Goal: Task Accomplishment & Management: Manage account settings

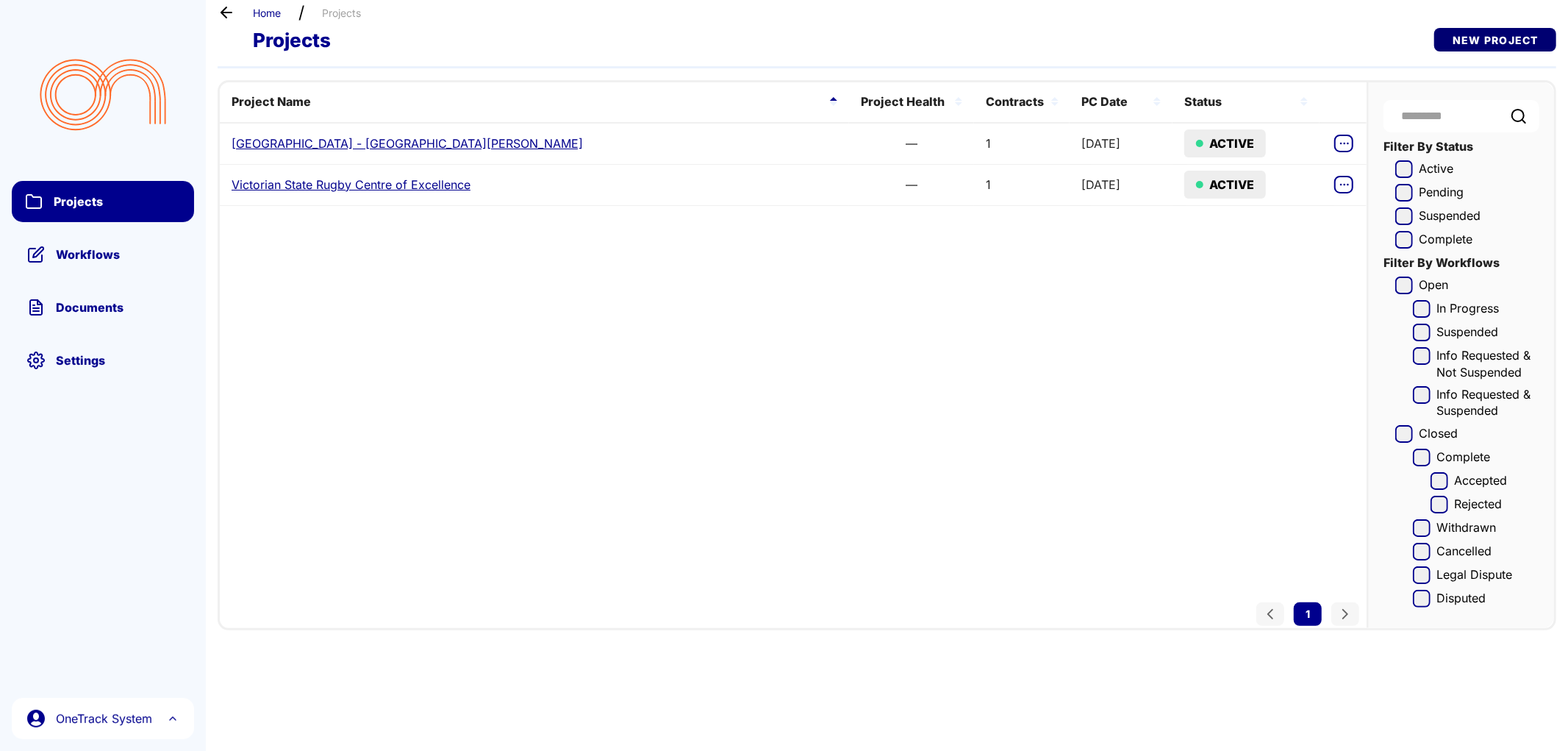
click at [1490, 40] on span "New Project" at bounding box center [1496, 40] width 122 height 12
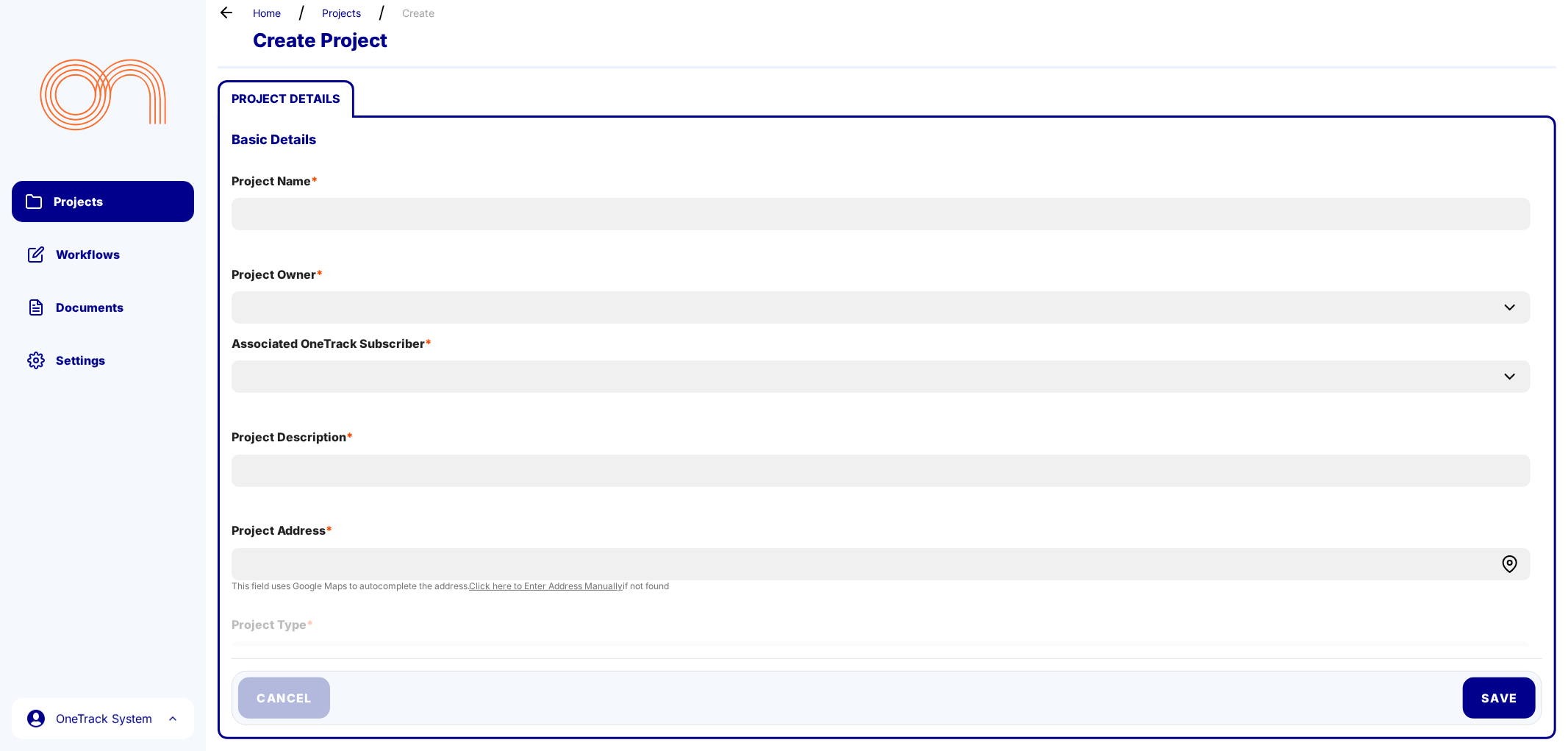
click at [277, 700] on span "Cancel" at bounding box center [284, 698] width 91 height 15
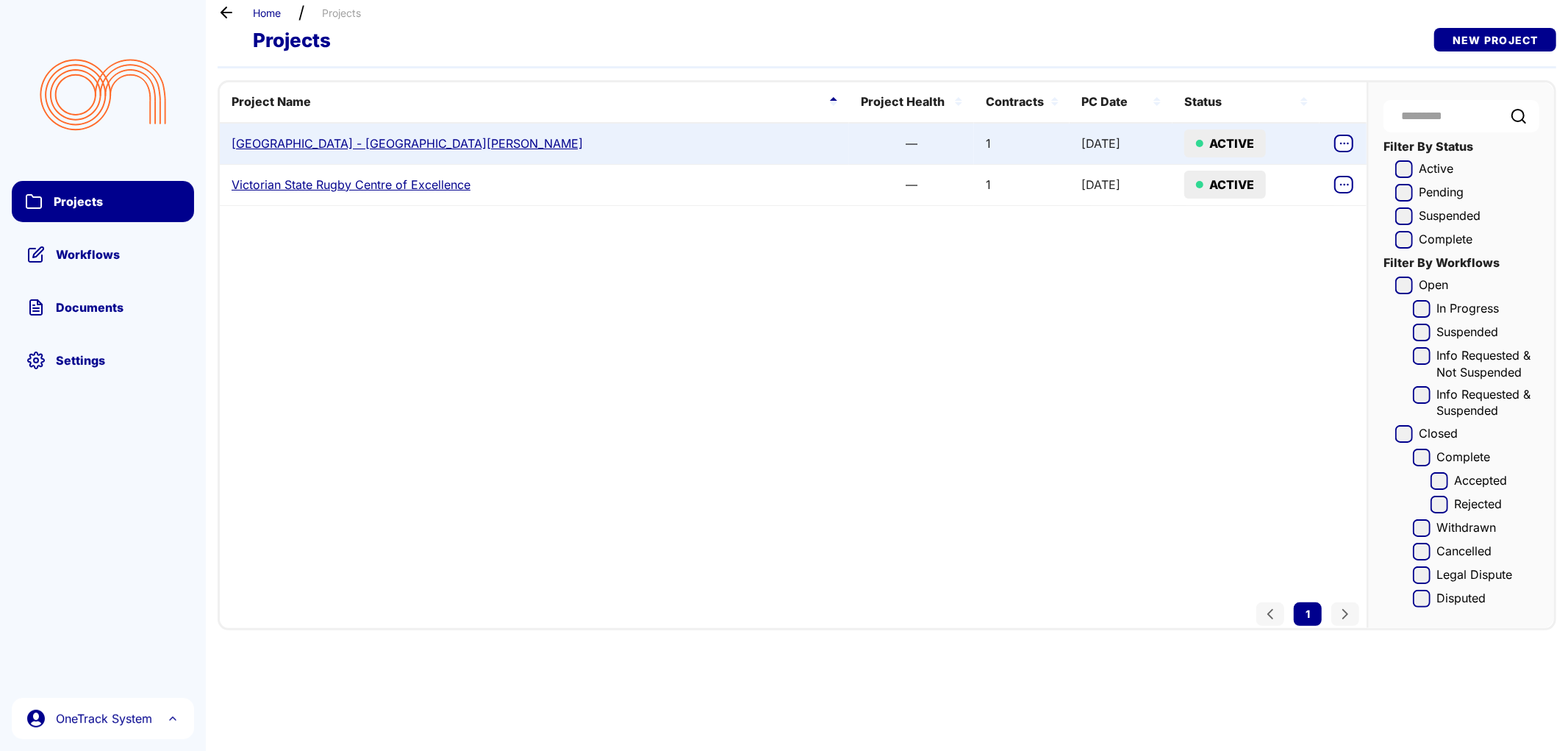
click at [347, 138] on link "[GEOGRAPHIC_DATA] - [GEOGRAPHIC_DATA][PERSON_NAME]" at bounding box center [407, 144] width 351 height 16
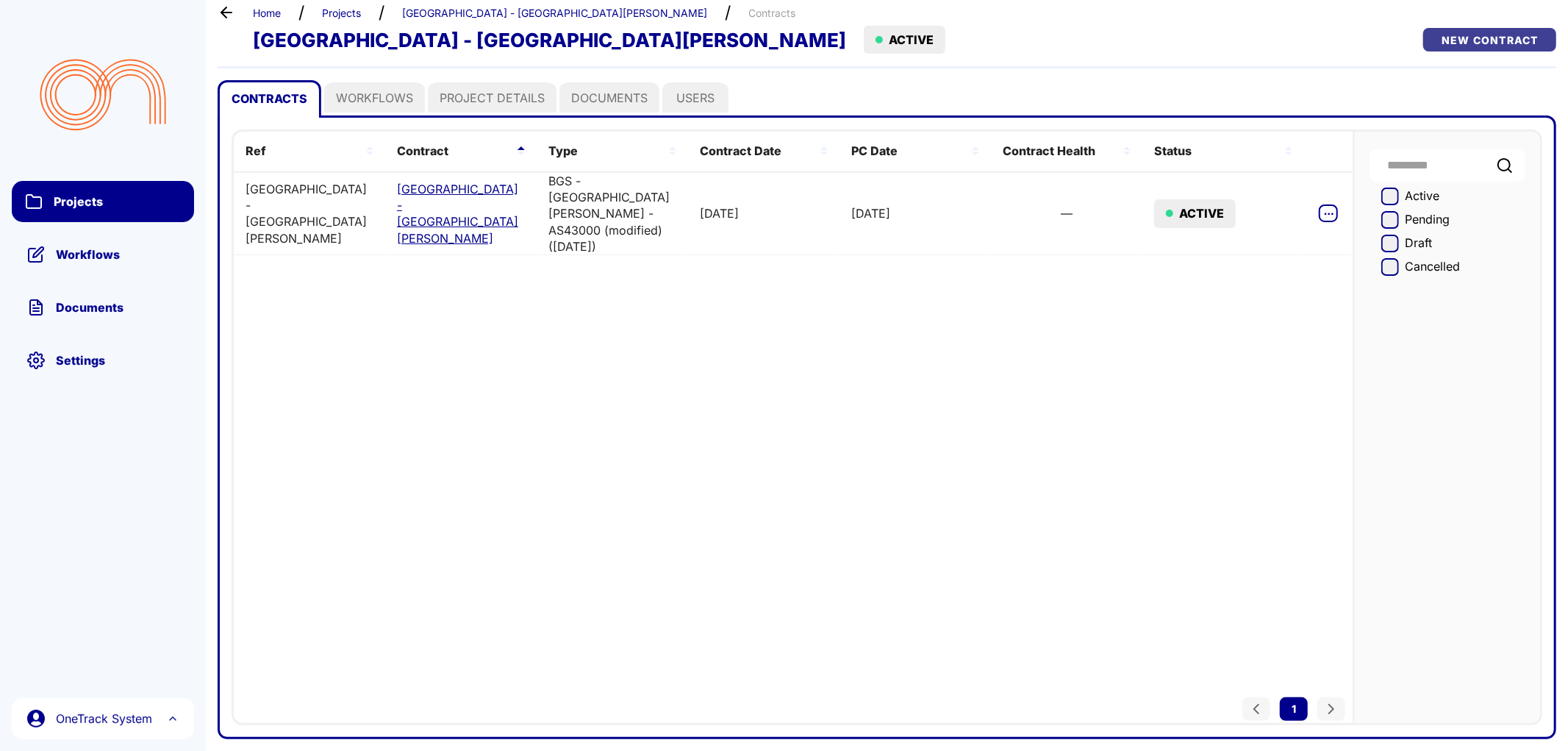
click at [1473, 41] on span "New Contract" at bounding box center [1490, 40] width 132 height 12
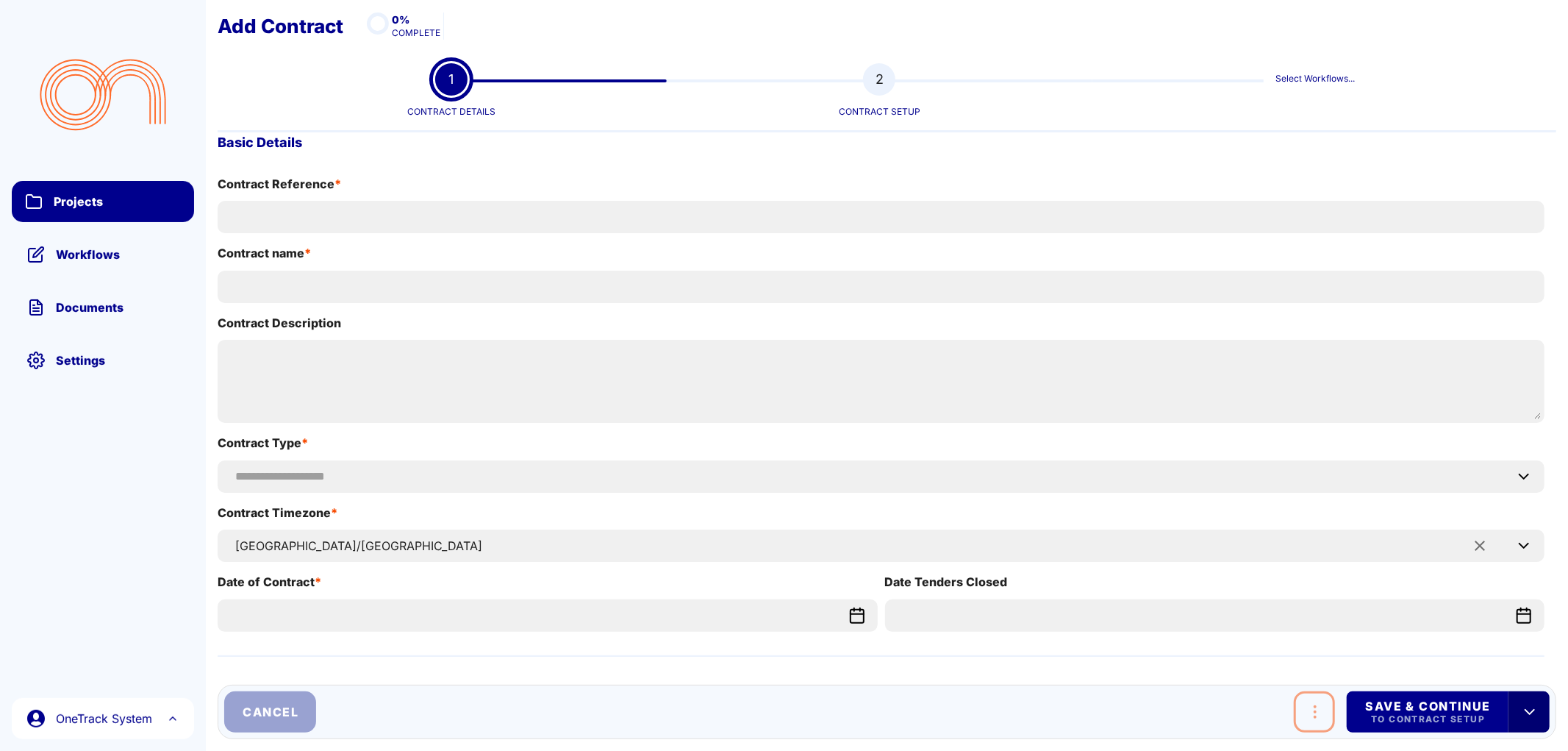
click at [255, 710] on span "Cancel" at bounding box center [270, 711] width 91 height 15
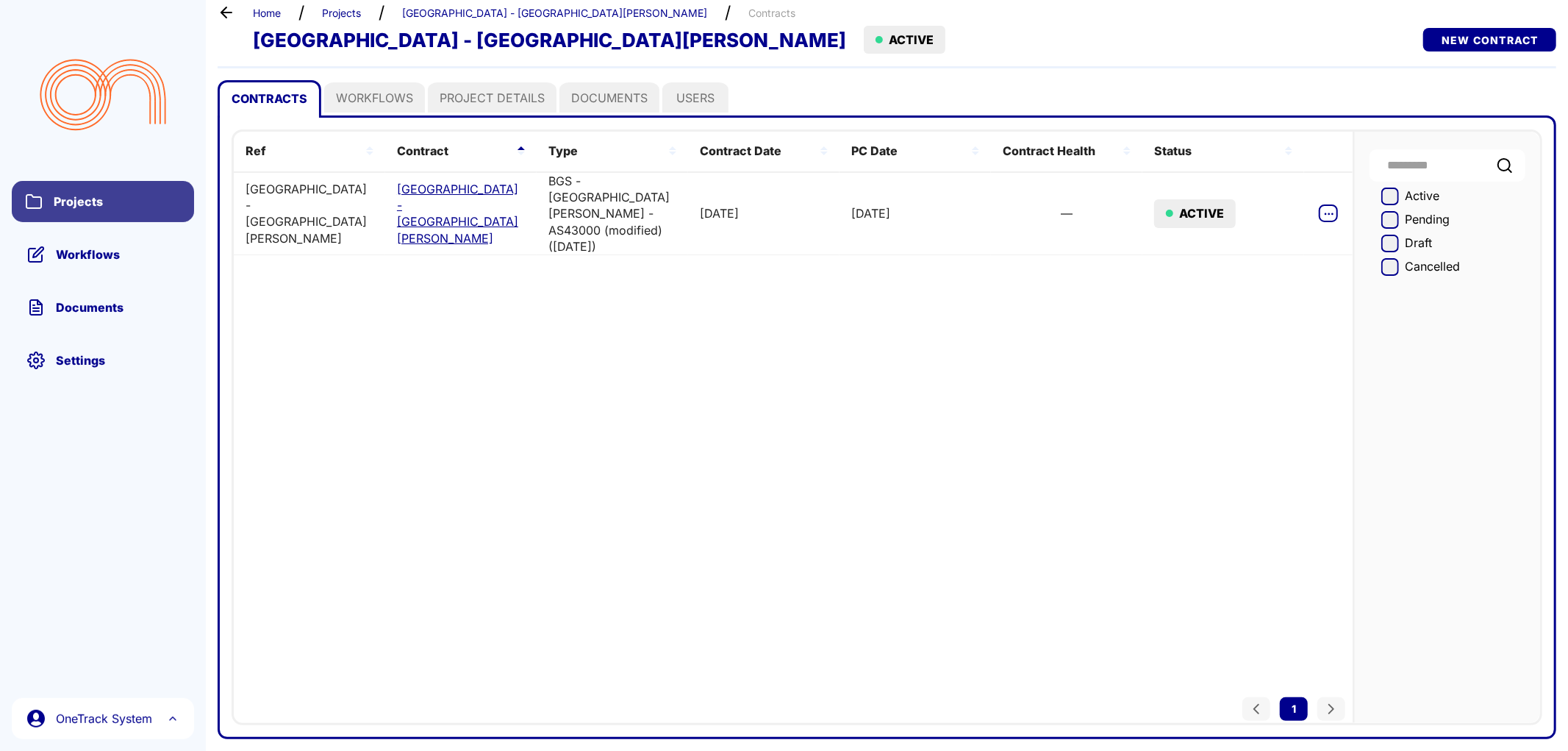
click at [94, 195] on span "Projects" at bounding box center [116, 201] width 128 height 15
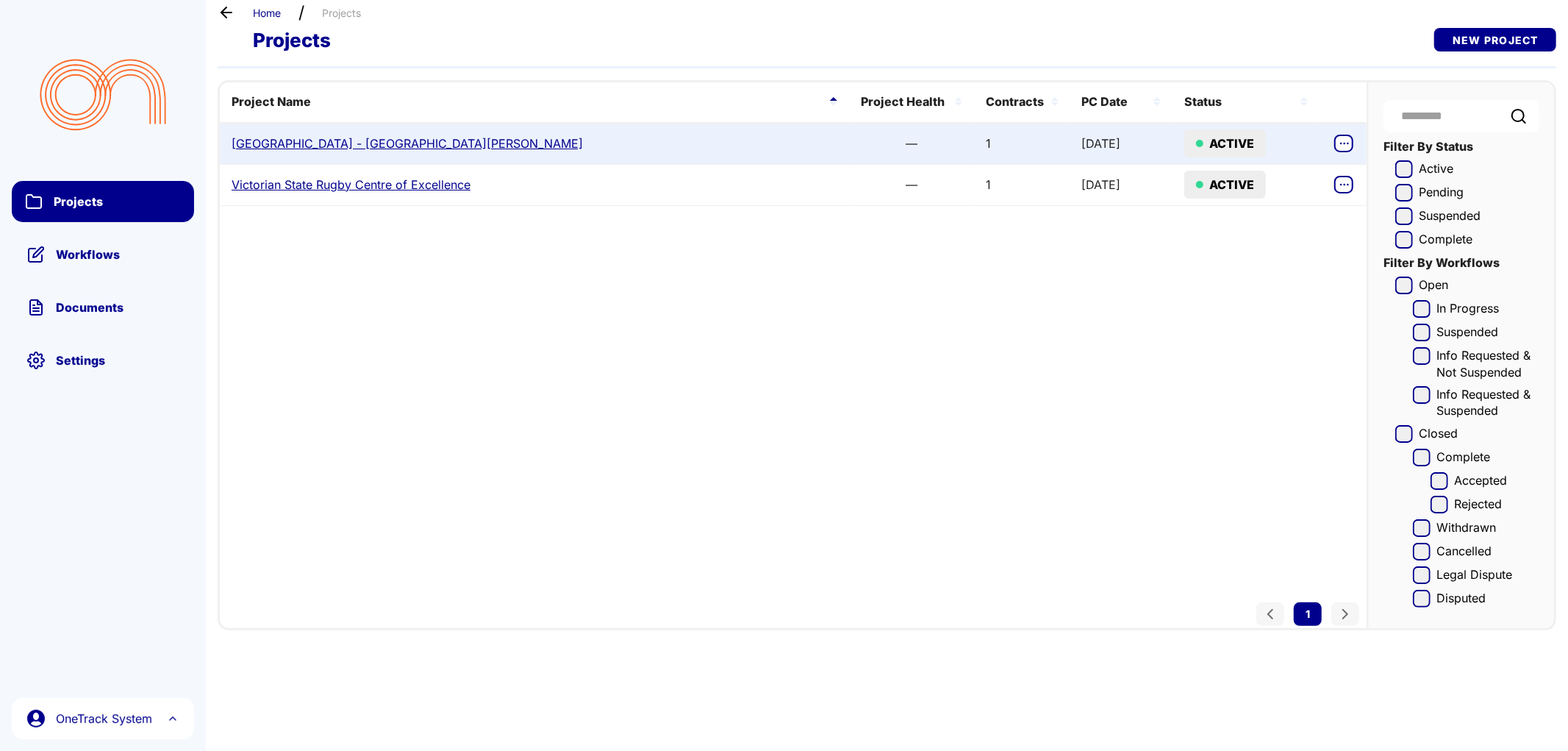
click at [358, 145] on link "[GEOGRAPHIC_DATA] - [GEOGRAPHIC_DATA][PERSON_NAME]" at bounding box center [407, 144] width 351 height 16
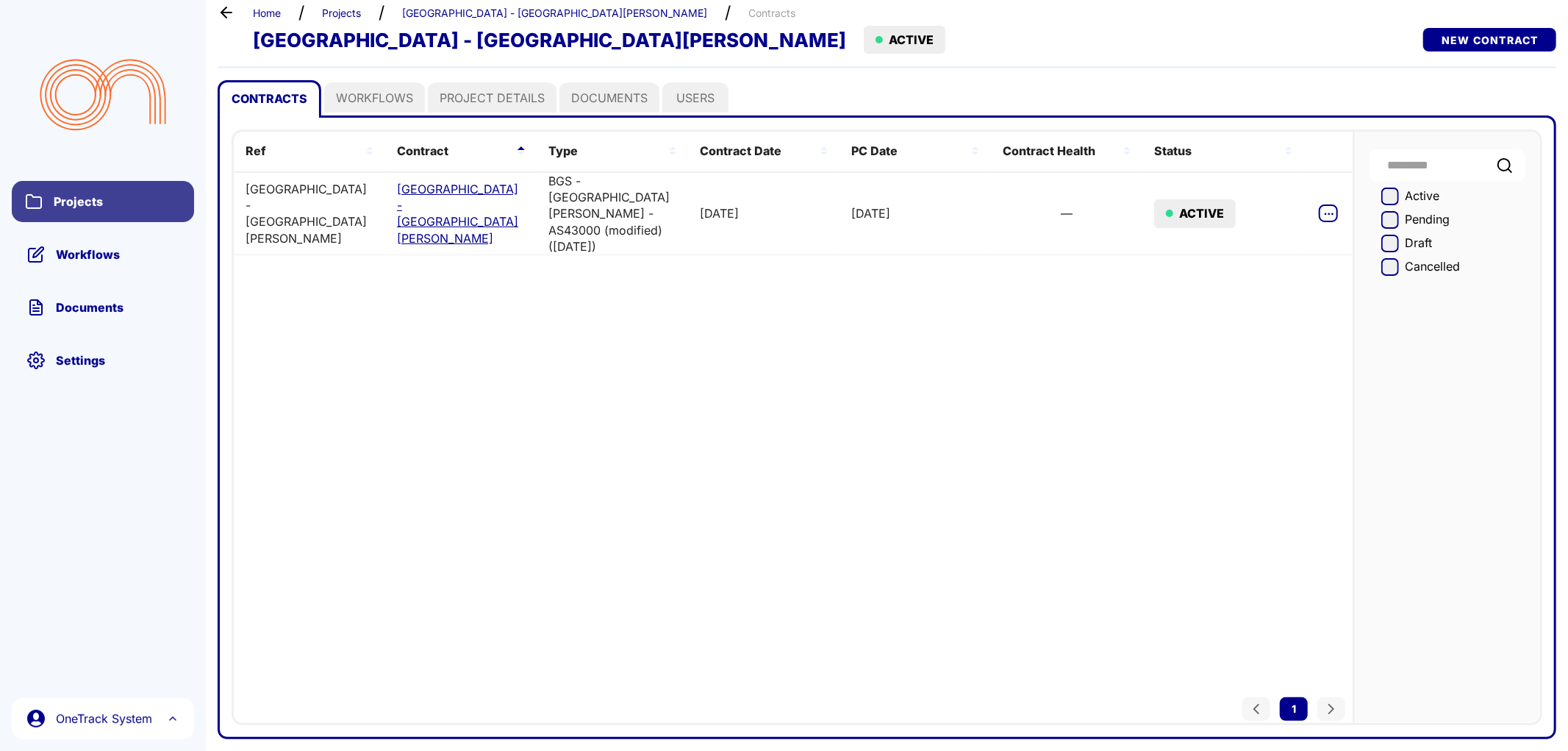
click at [93, 204] on span "Projects" at bounding box center [116, 201] width 128 height 15
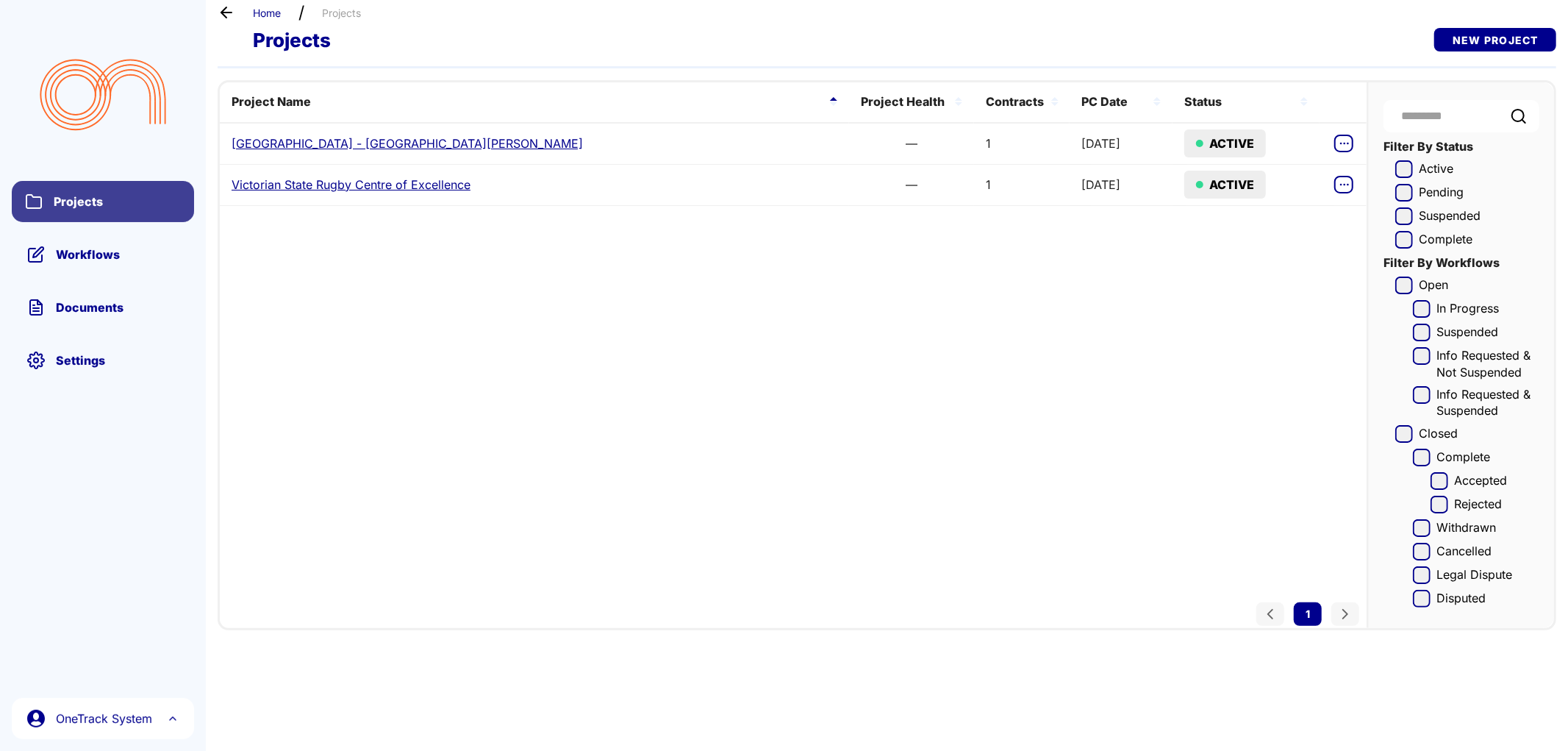
click at [71, 207] on span "Projects" at bounding box center [116, 201] width 128 height 15
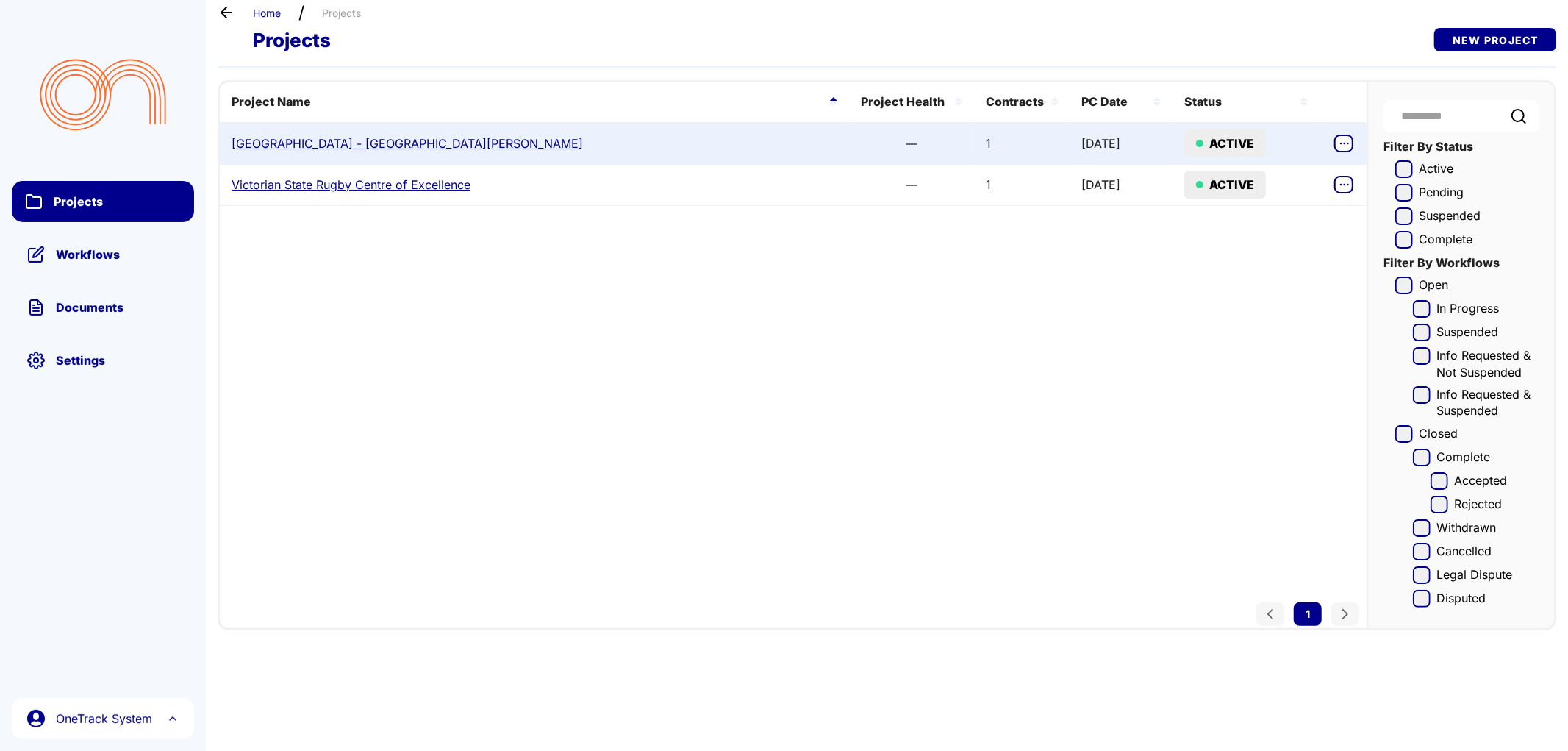
click at [317, 145] on link "[GEOGRAPHIC_DATA] - [GEOGRAPHIC_DATA][PERSON_NAME]" at bounding box center [407, 144] width 351 height 16
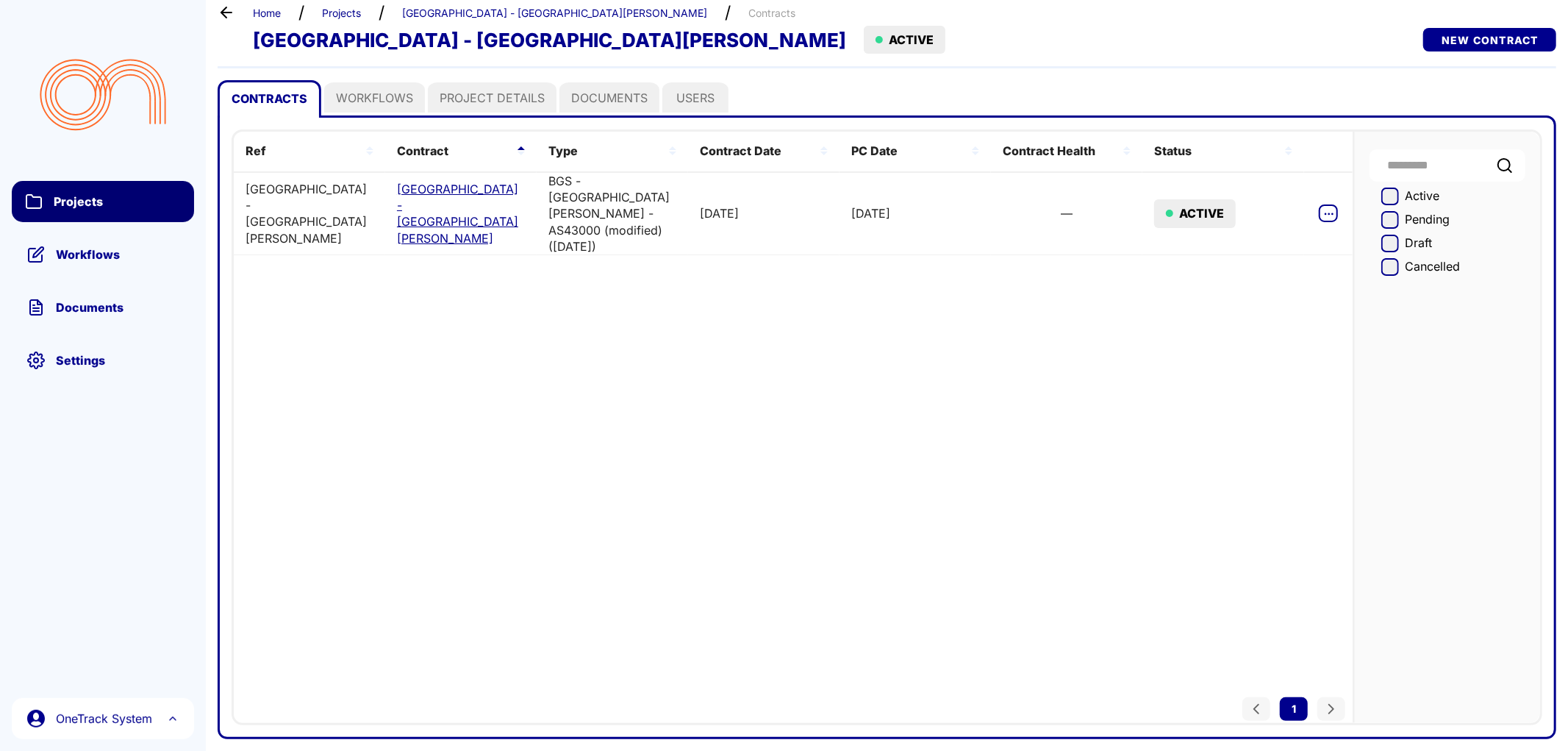
click at [68, 203] on span "Projects" at bounding box center [116, 201] width 128 height 15
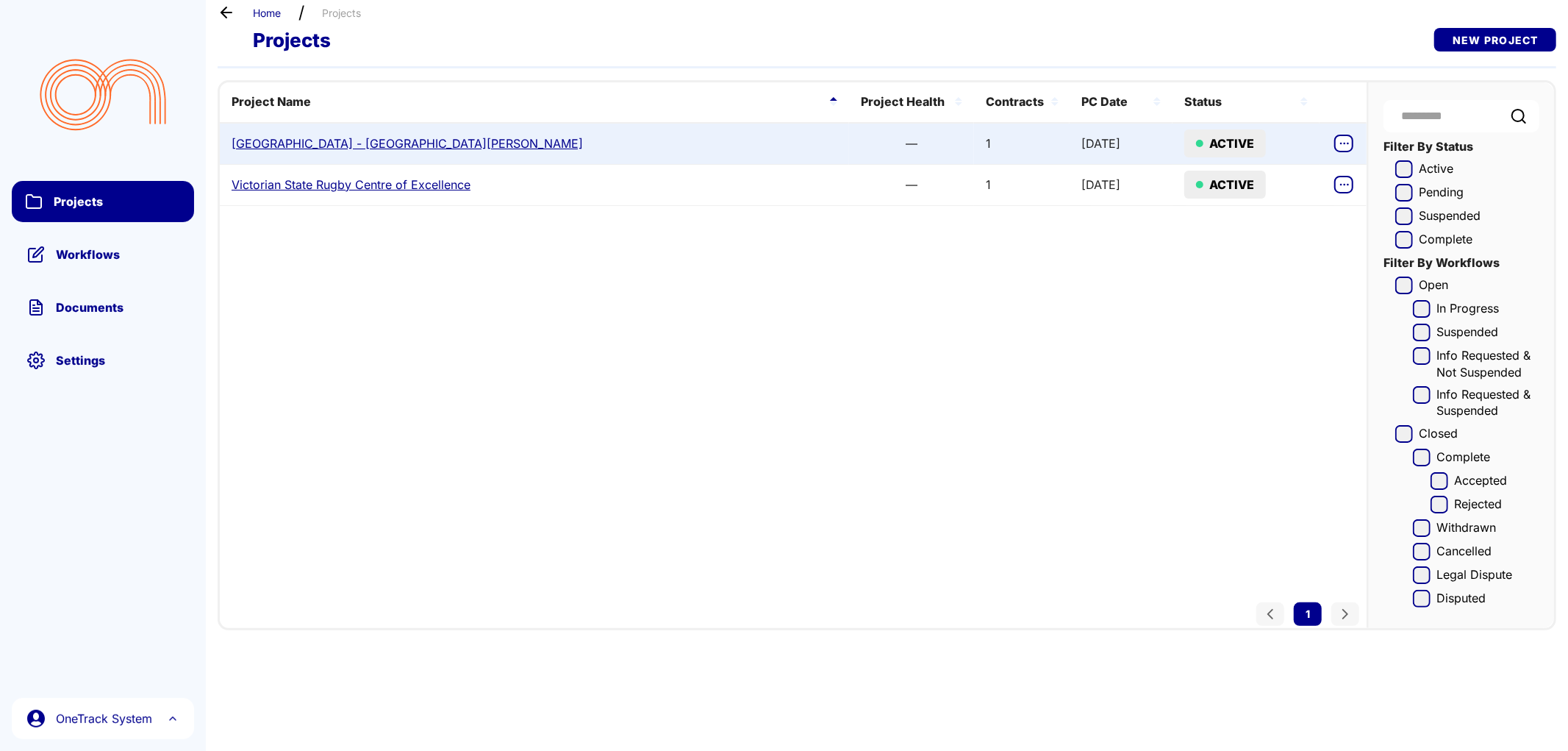
click at [364, 143] on link "[GEOGRAPHIC_DATA] - [GEOGRAPHIC_DATA][PERSON_NAME]" at bounding box center [407, 144] width 351 height 16
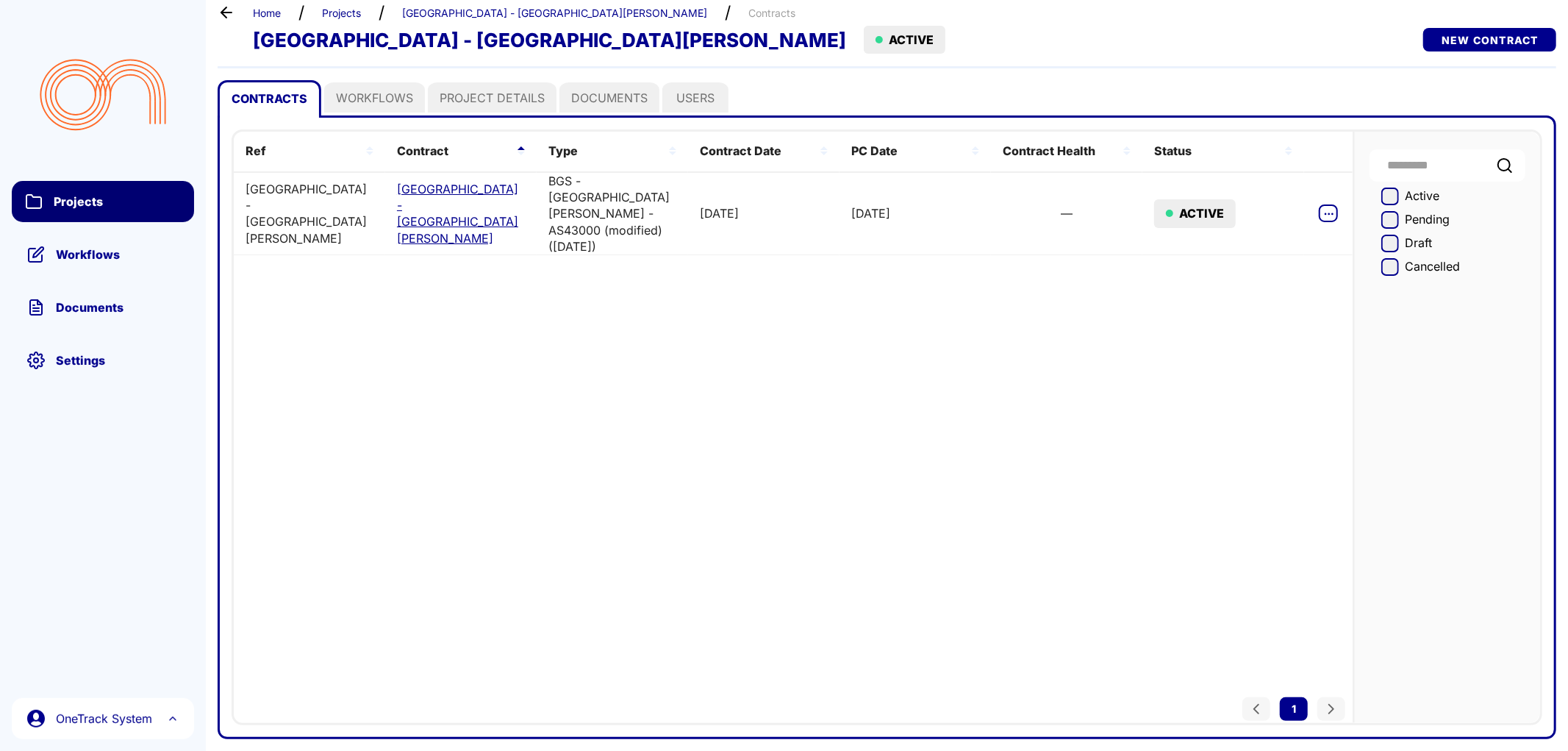
click at [86, 195] on span "Projects" at bounding box center [116, 201] width 128 height 15
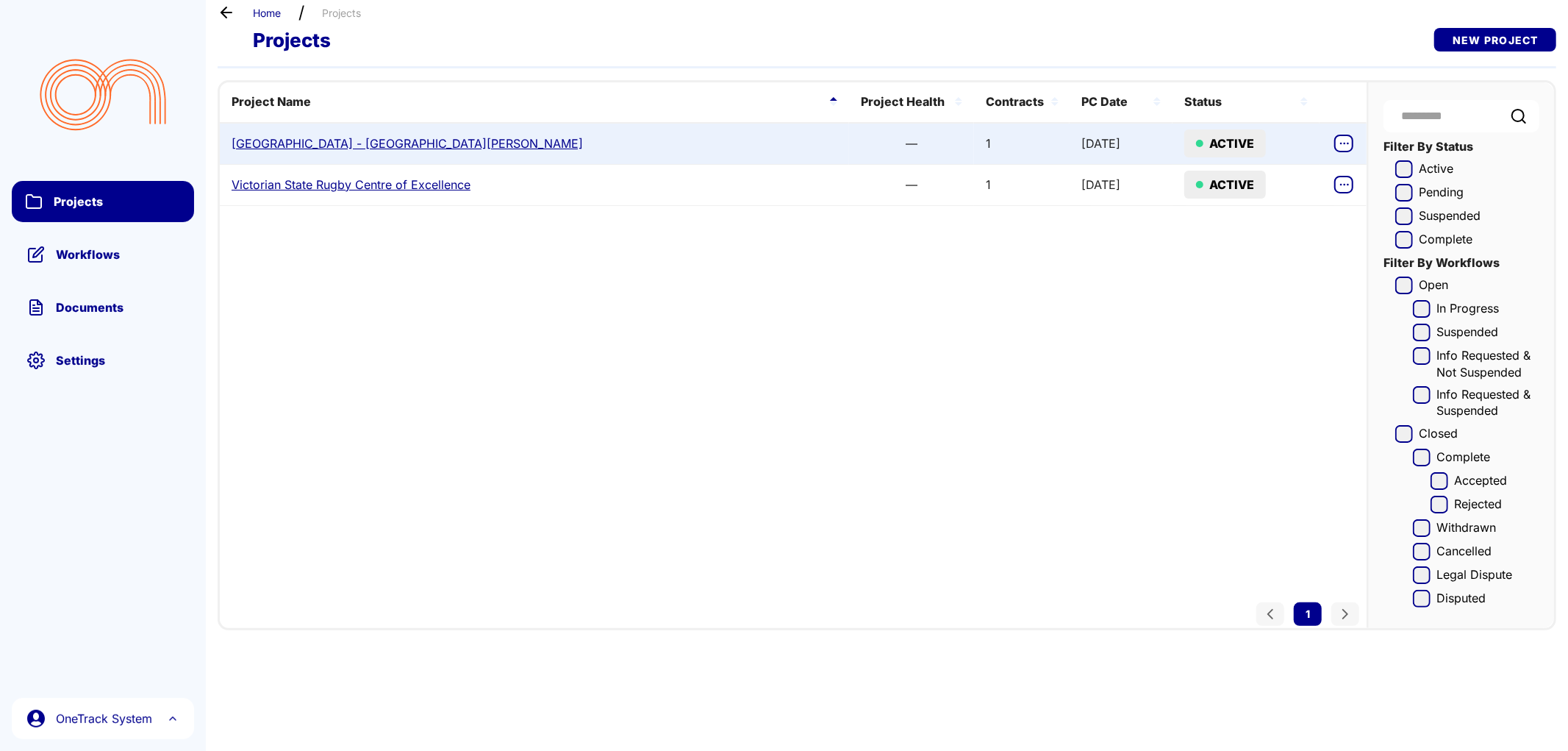
click at [294, 147] on link "[GEOGRAPHIC_DATA] - [GEOGRAPHIC_DATA][PERSON_NAME]" at bounding box center [407, 144] width 351 height 16
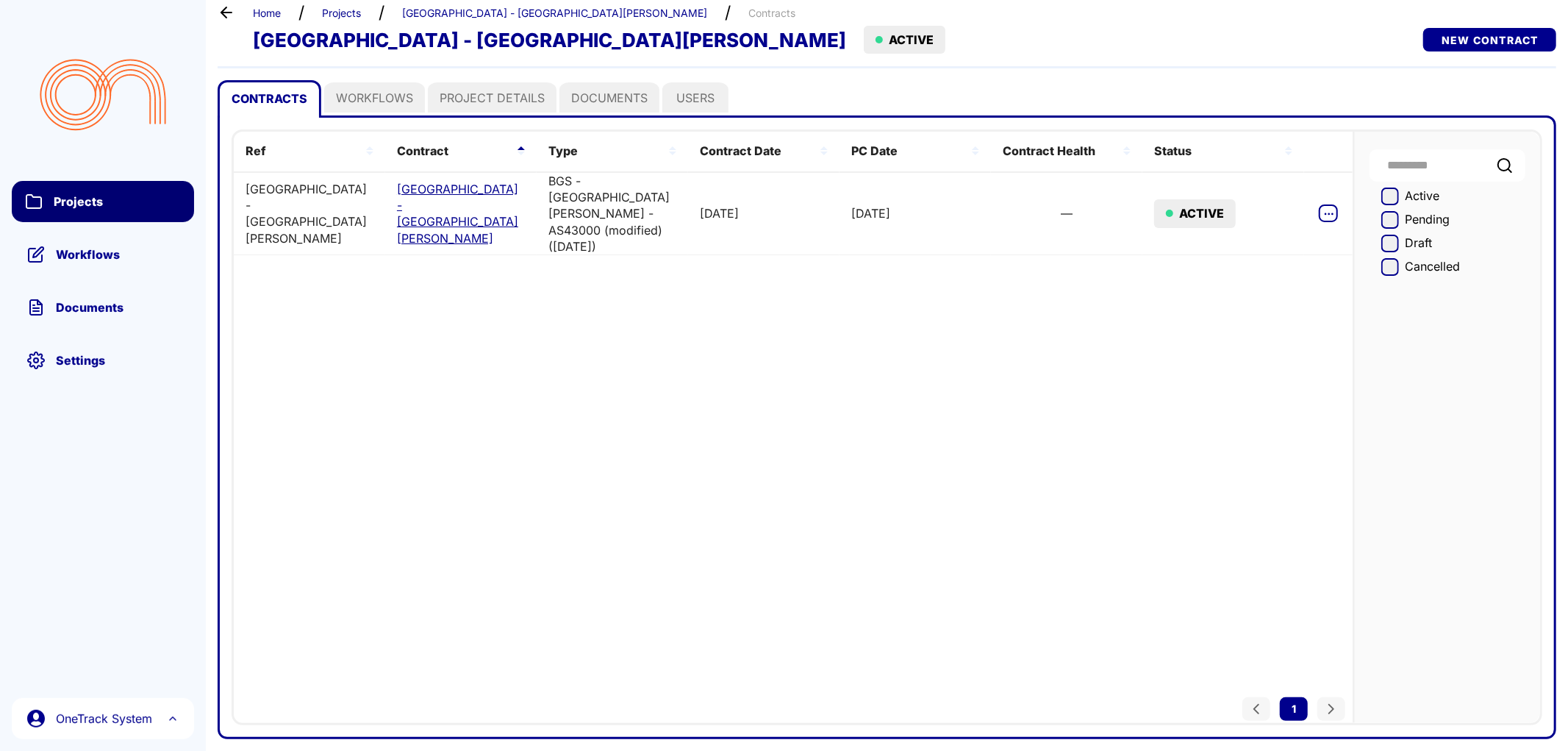
click at [93, 202] on span "Projects" at bounding box center [116, 201] width 128 height 15
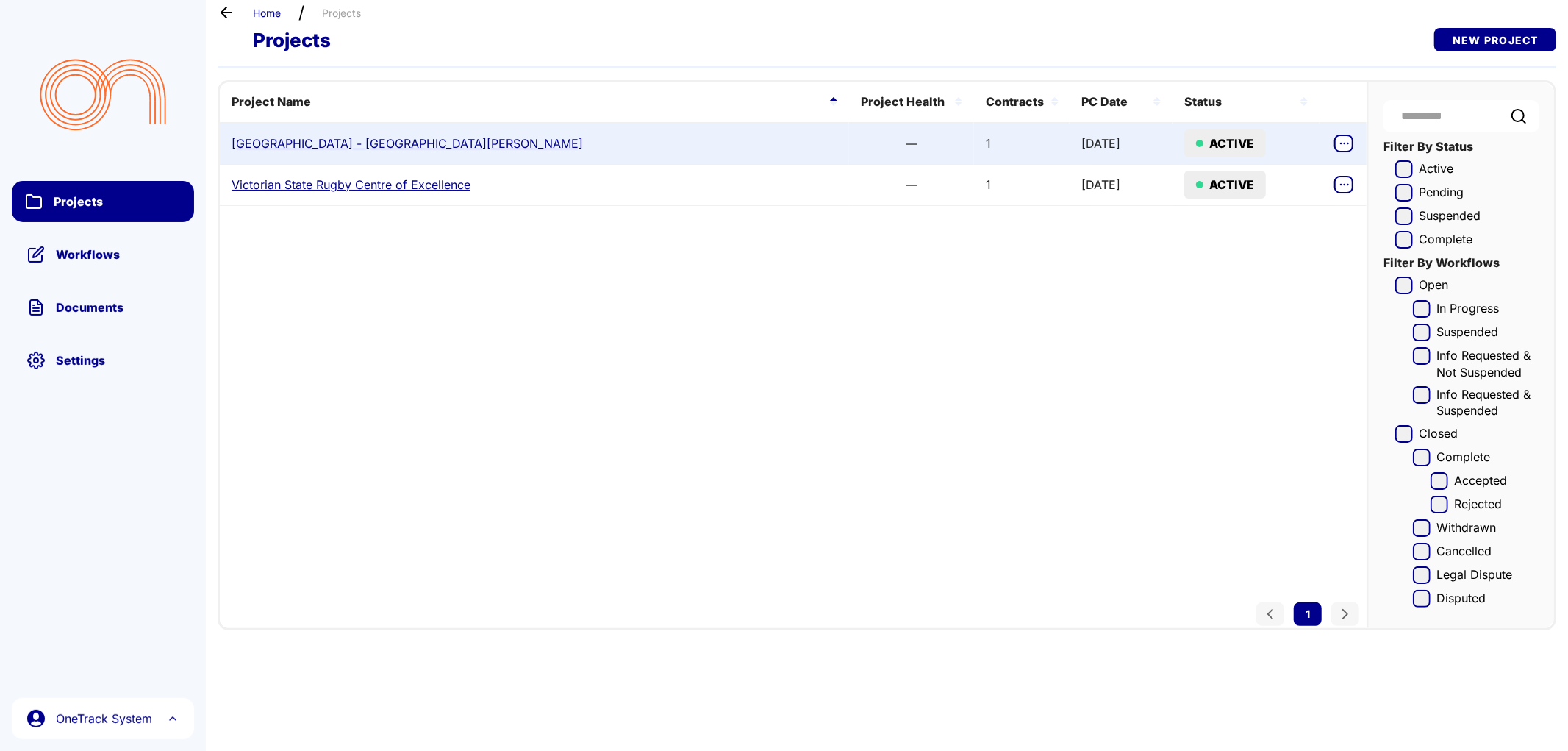
click at [331, 145] on link "[GEOGRAPHIC_DATA] - [GEOGRAPHIC_DATA][PERSON_NAME]" at bounding box center [407, 144] width 351 height 16
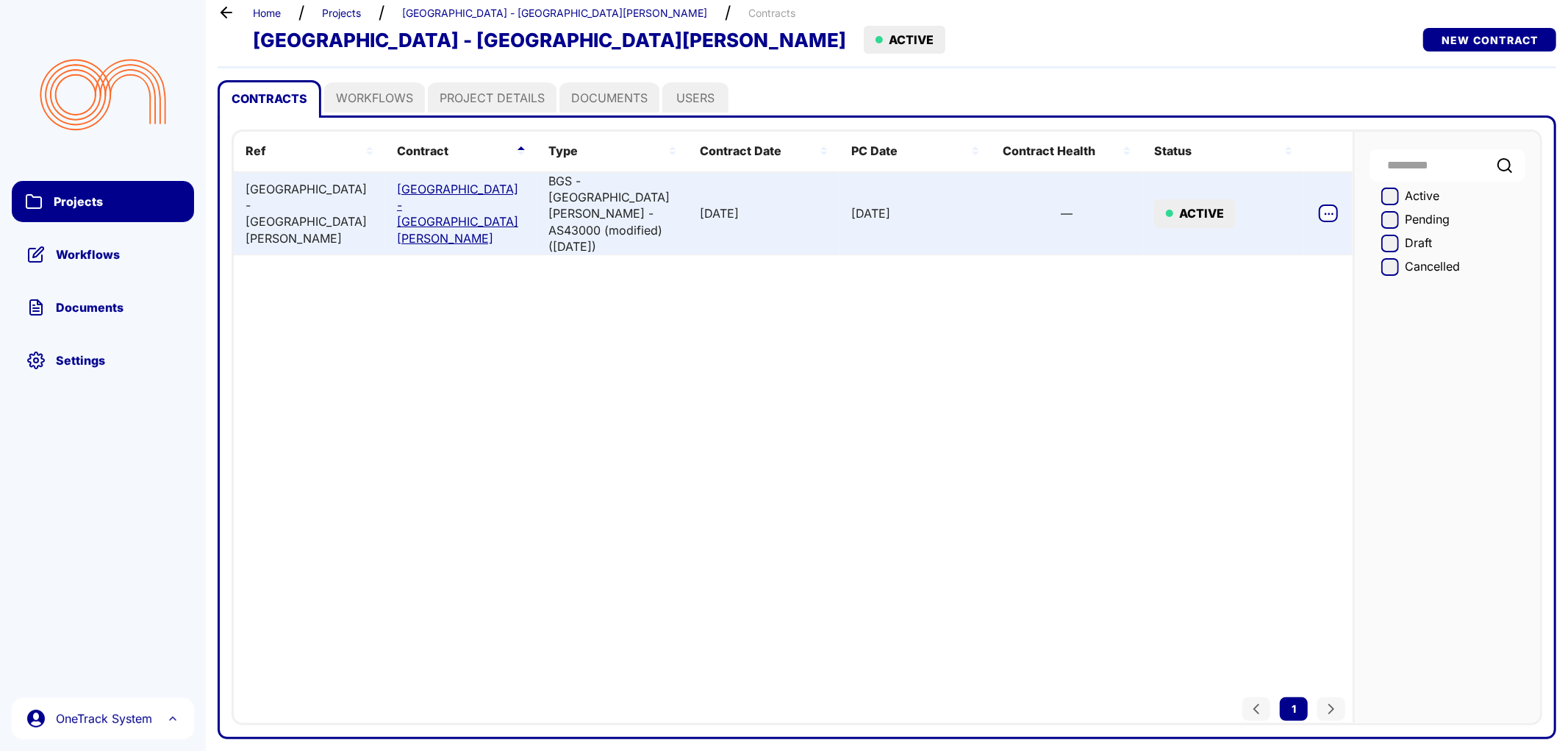
click at [413, 196] on link "[GEOGRAPHIC_DATA] - [GEOGRAPHIC_DATA][PERSON_NAME]" at bounding box center [461, 213] width 128 height 66
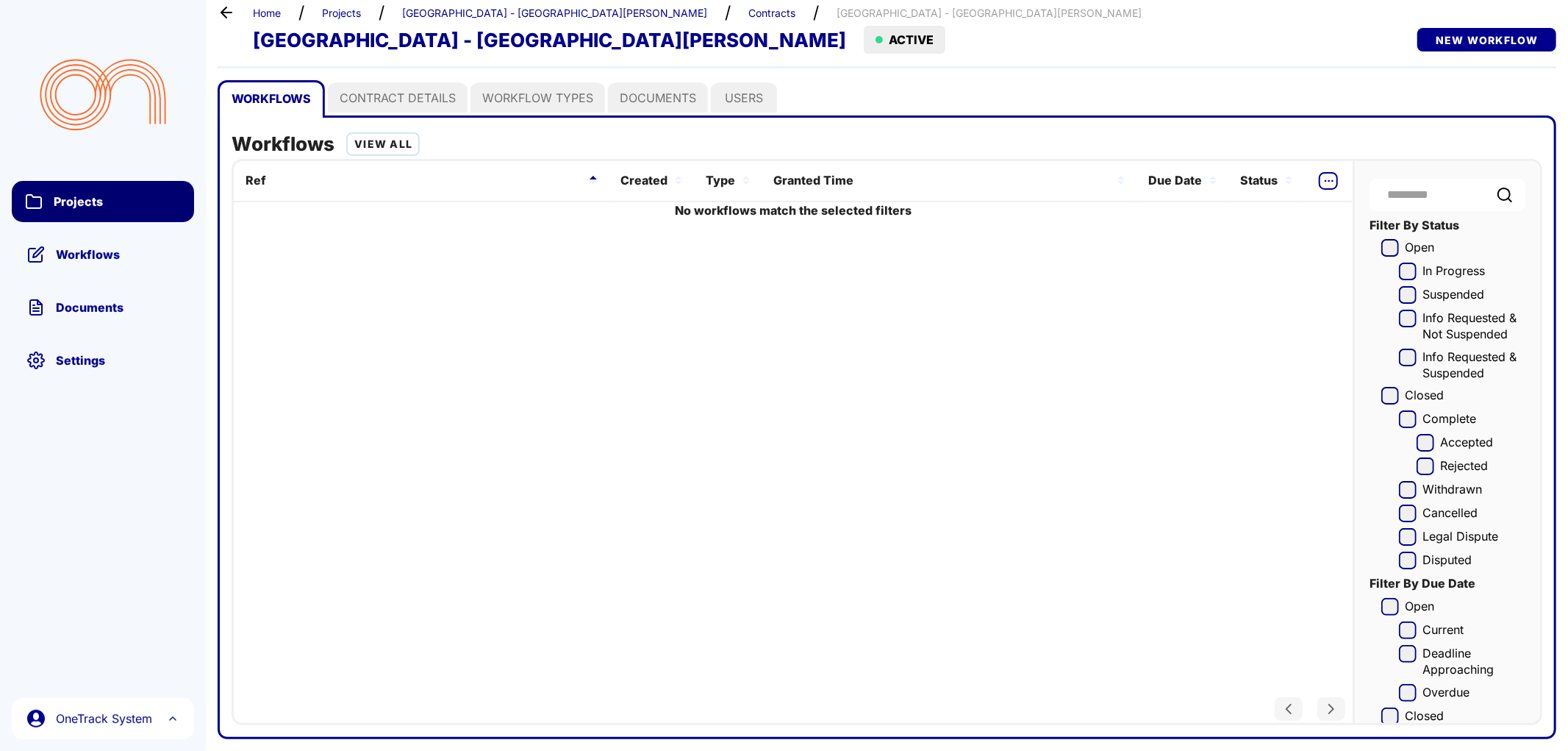
click at [100, 201] on span "Projects" at bounding box center [116, 201] width 128 height 15
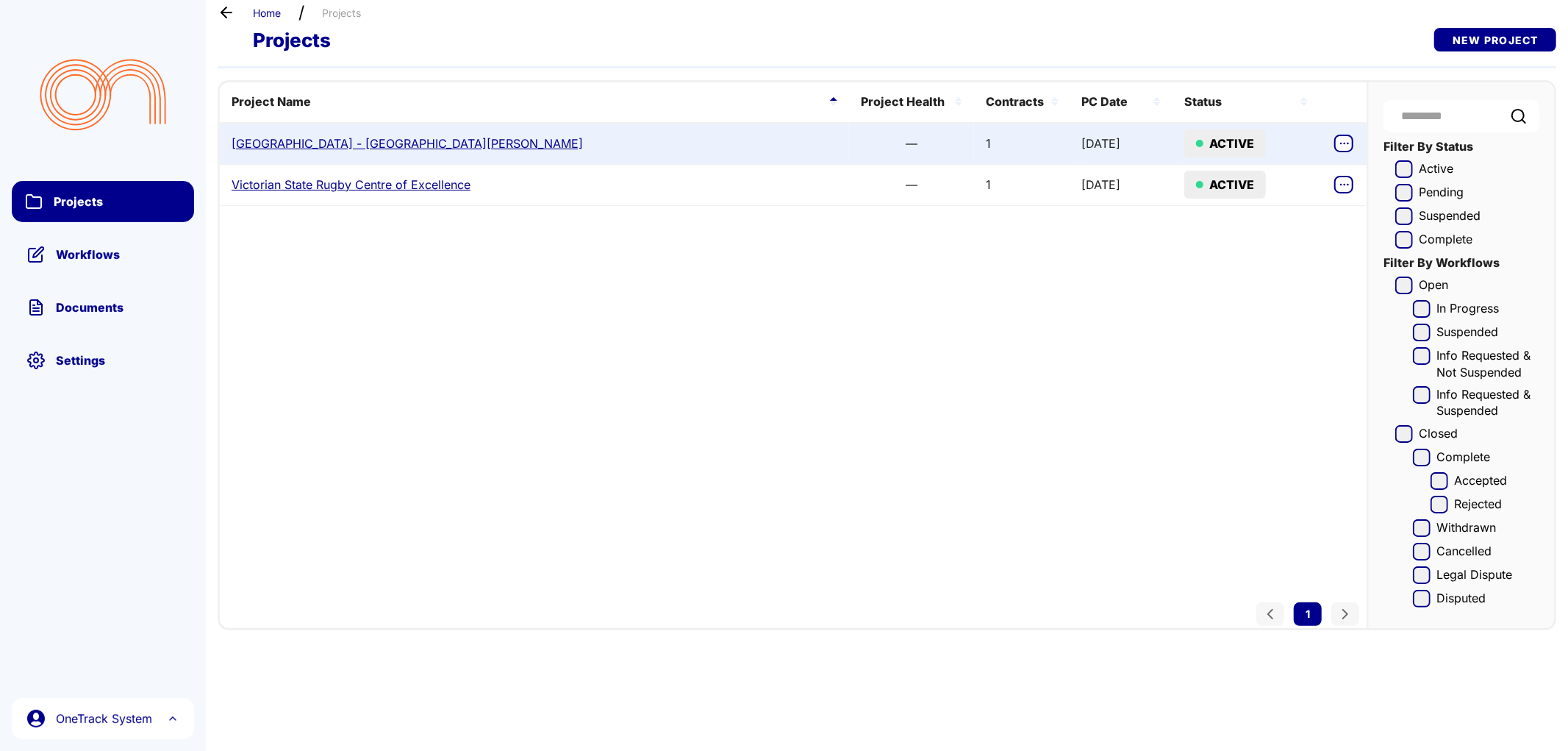
click at [353, 143] on link "[GEOGRAPHIC_DATA] - [GEOGRAPHIC_DATA][PERSON_NAME]" at bounding box center [407, 144] width 351 height 16
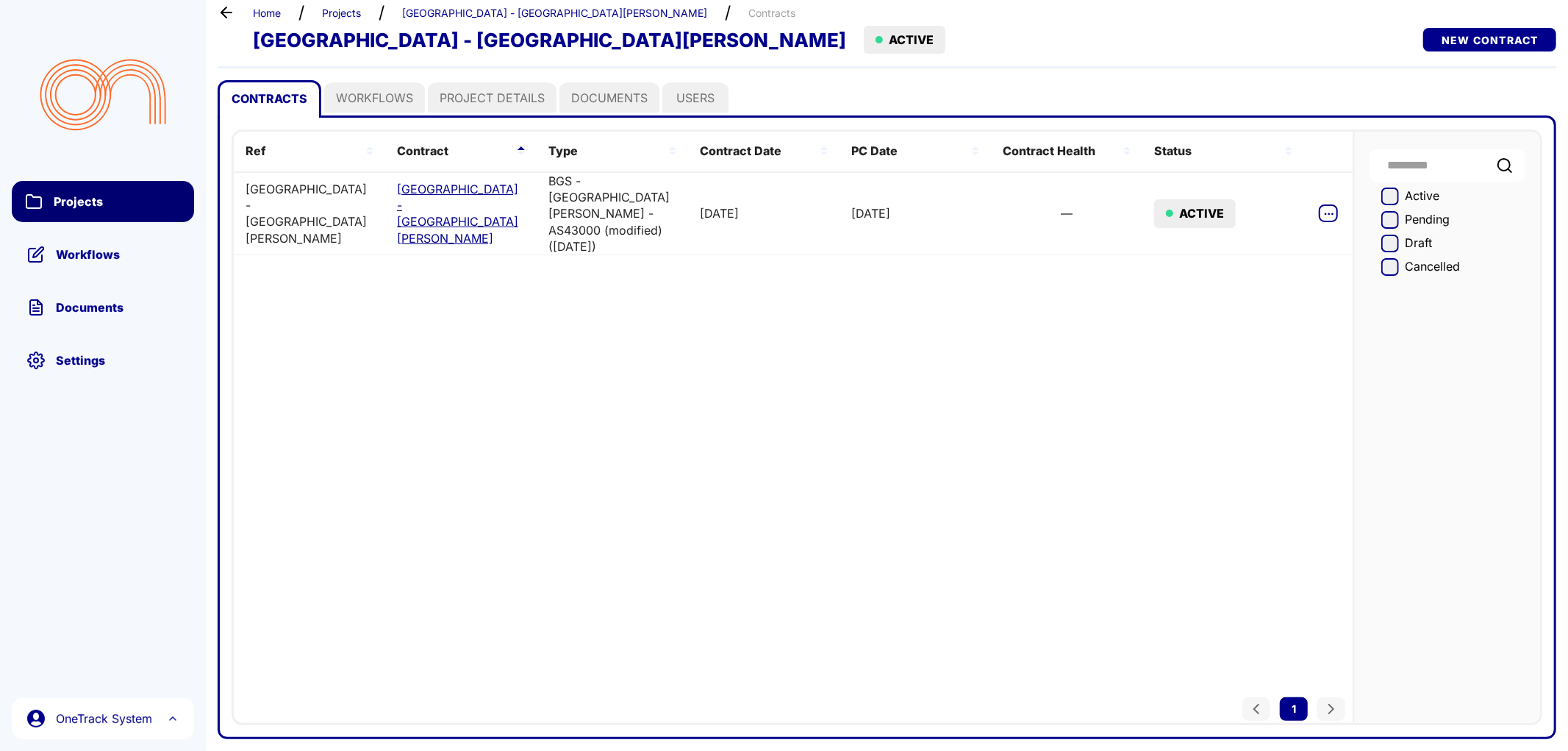
click at [122, 194] on span "Projects" at bounding box center [116, 201] width 128 height 15
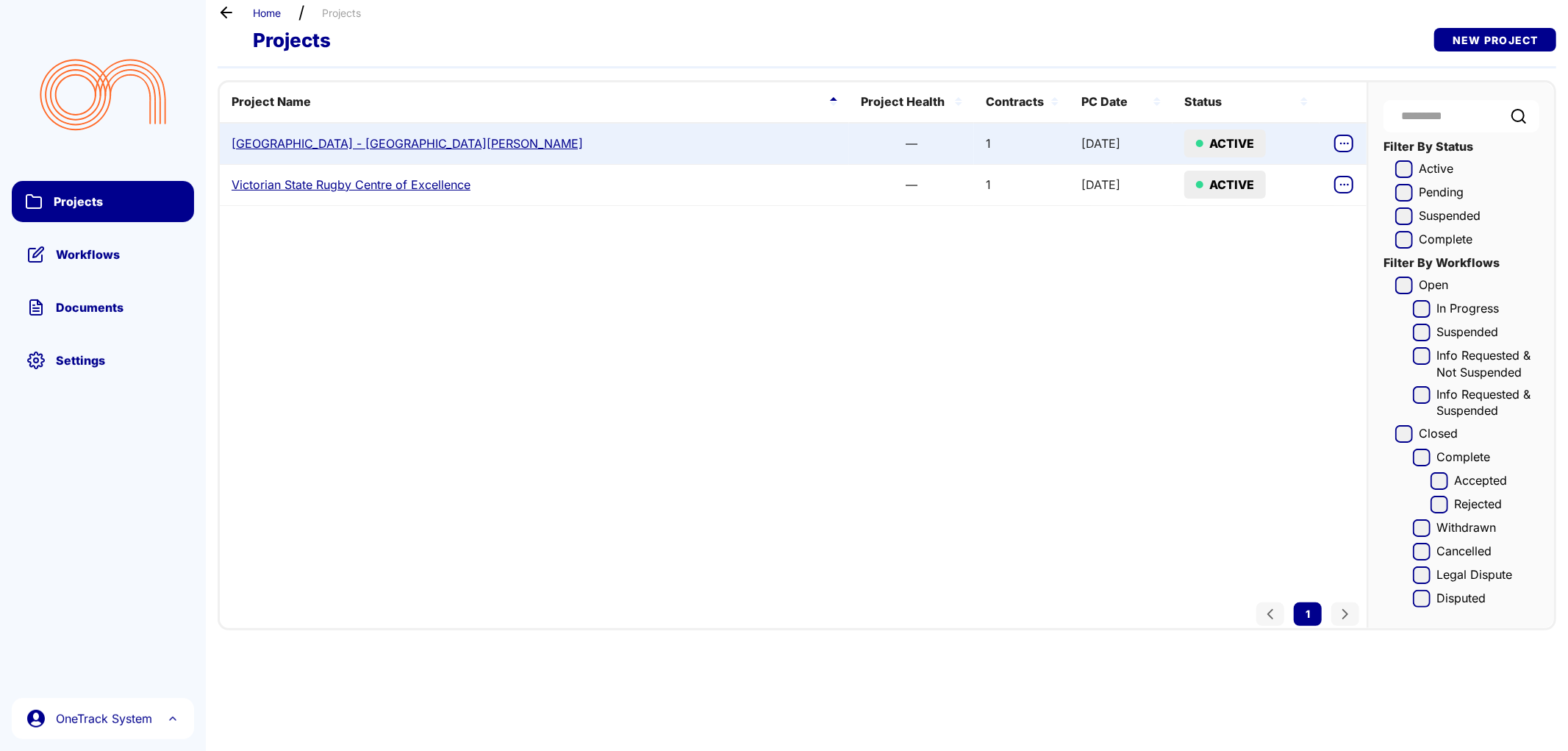
click at [407, 138] on link "[GEOGRAPHIC_DATA] - [GEOGRAPHIC_DATA][PERSON_NAME]" at bounding box center [407, 144] width 351 height 16
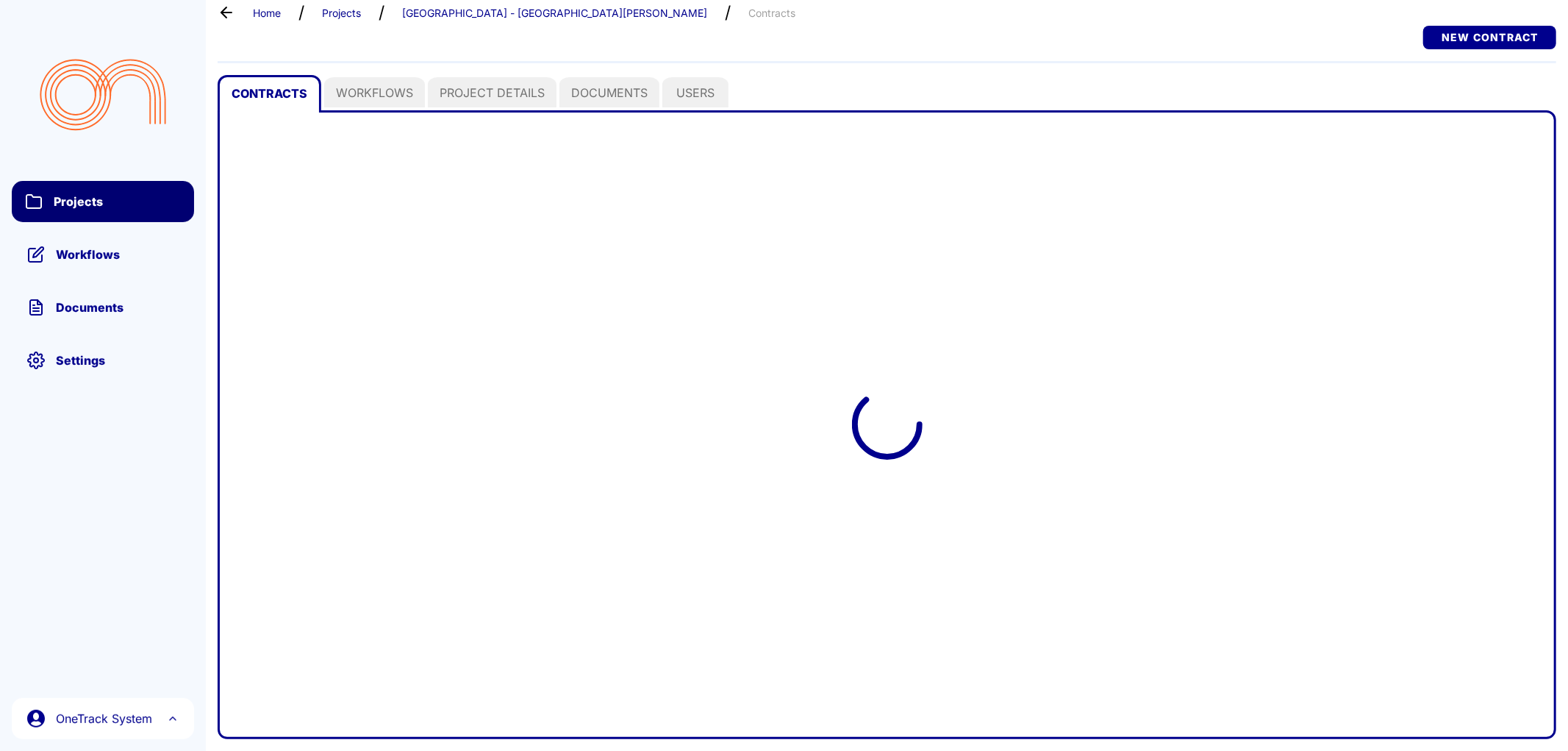
click at [140, 202] on span "Projects" at bounding box center [116, 201] width 128 height 15
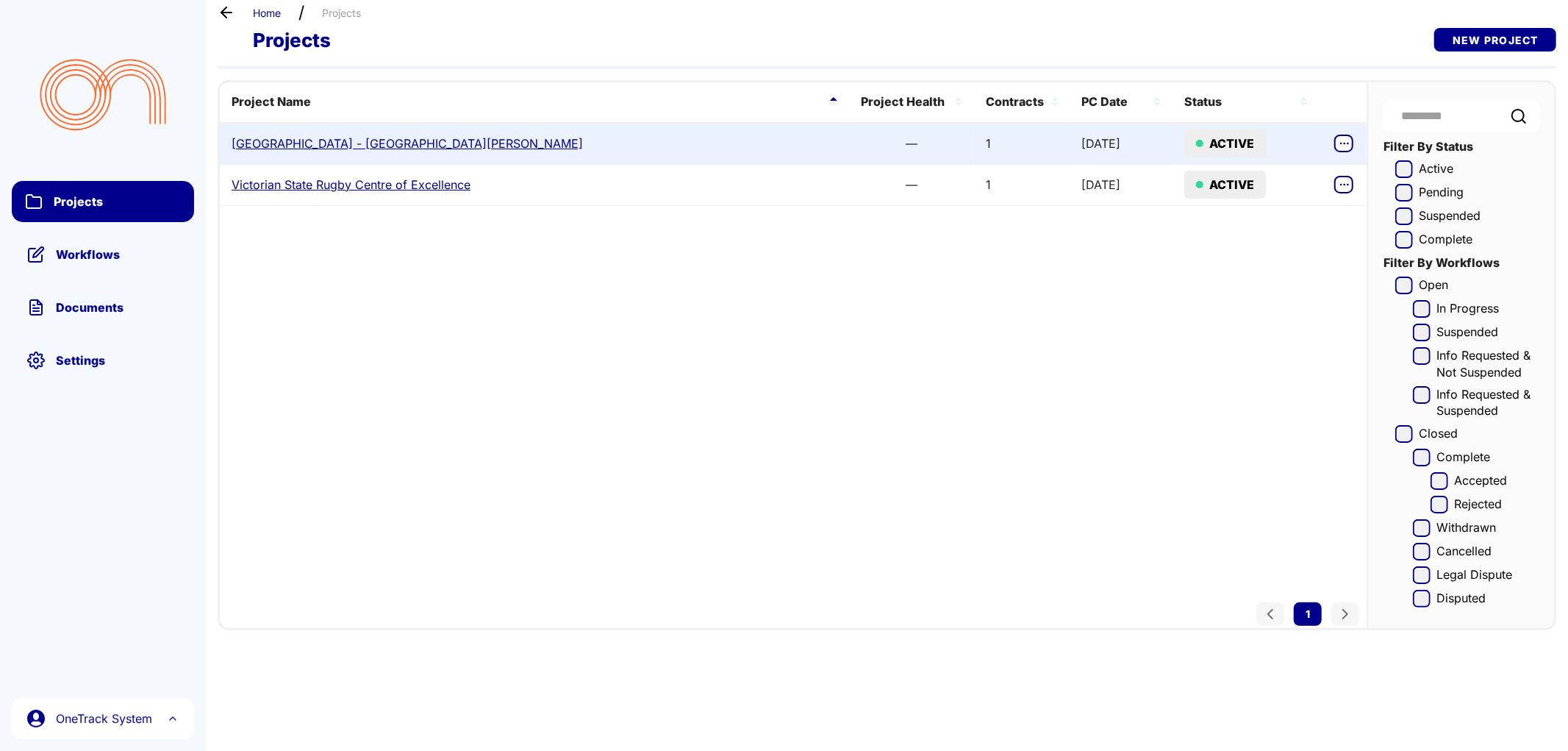
click at [333, 140] on link "[GEOGRAPHIC_DATA] - [GEOGRAPHIC_DATA][PERSON_NAME]" at bounding box center [407, 144] width 351 height 16
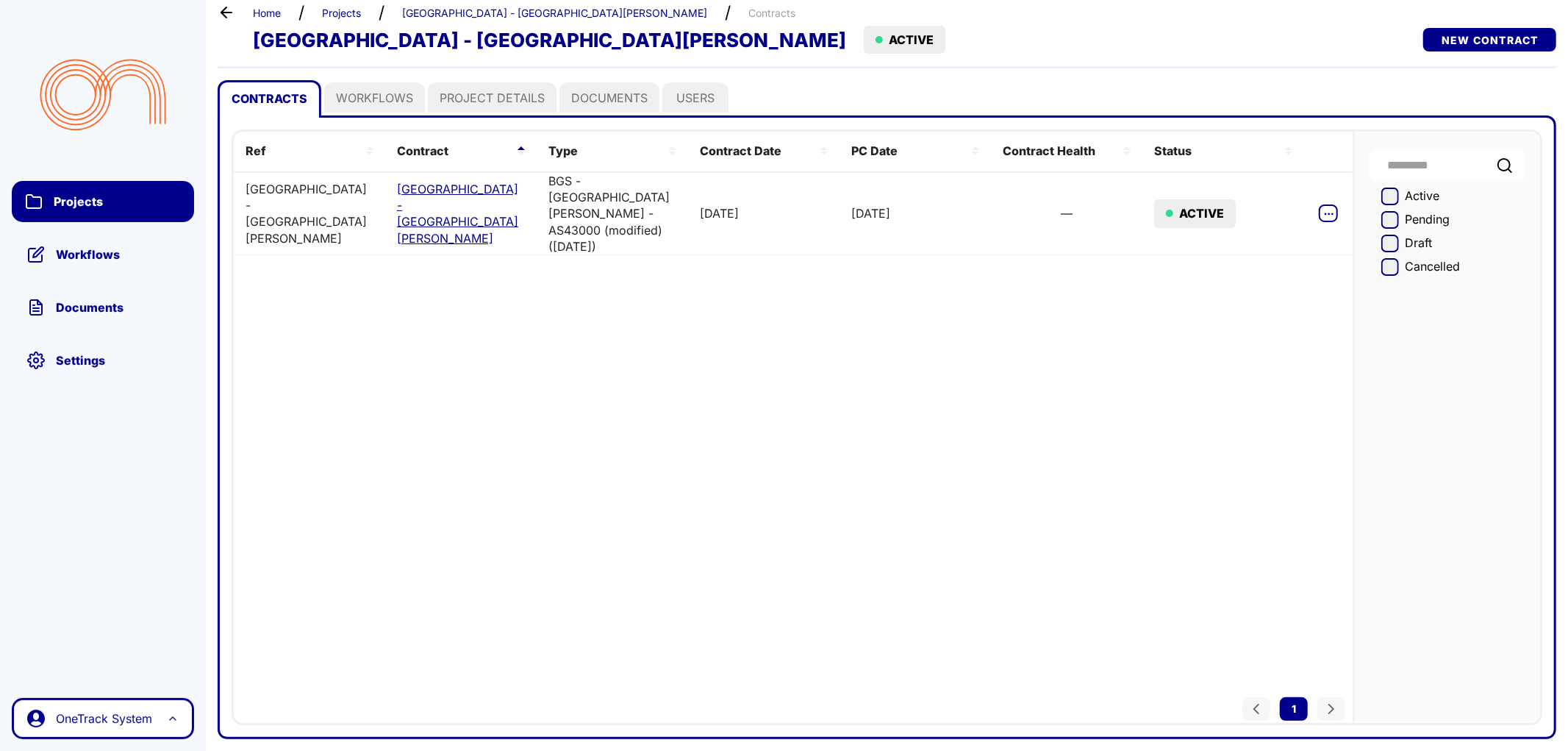
click at [154, 718] on span "OneTrack System" at bounding box center [106, 718] width 101 height 16
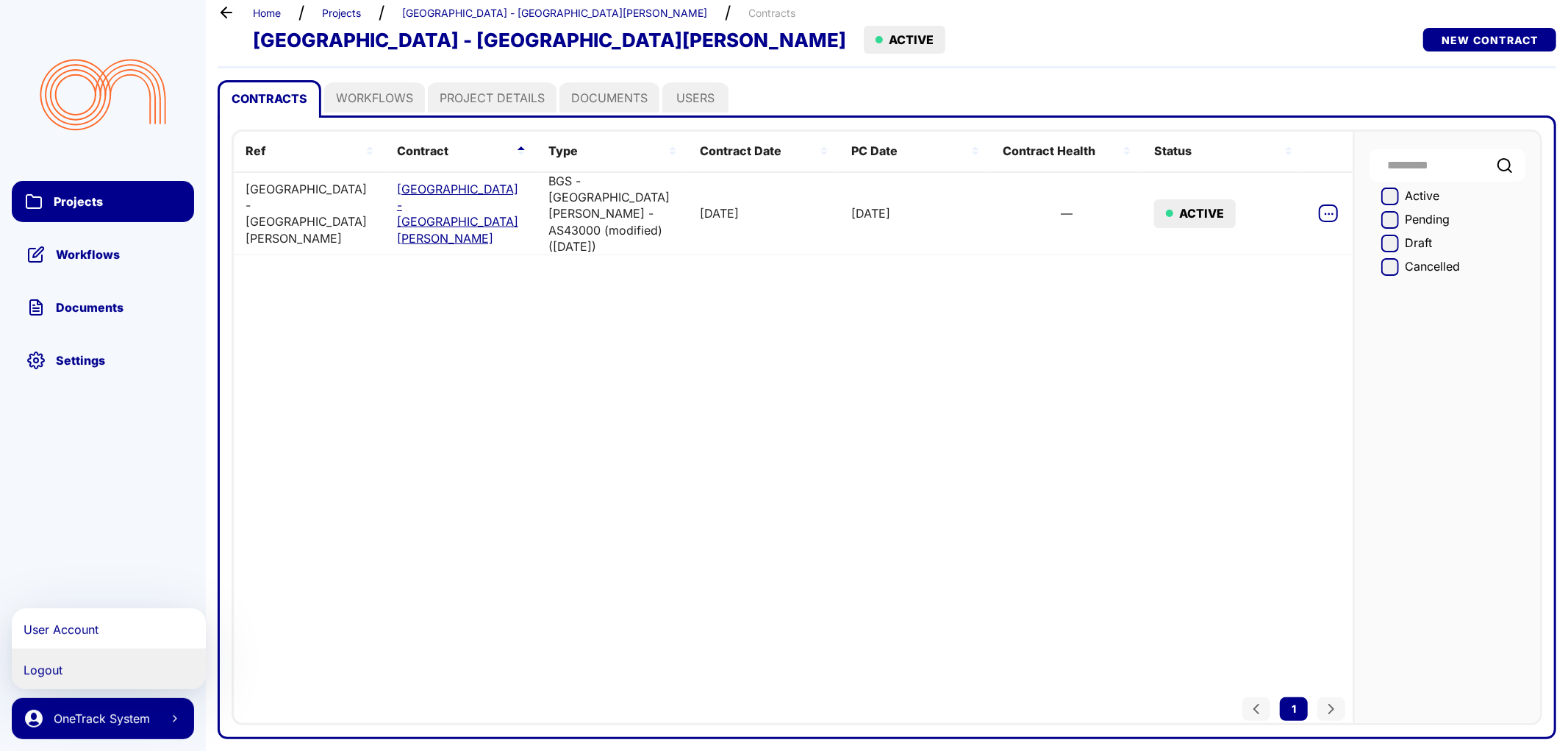
click at [48, 667] on link "Logout" at bounding box center [108, 669] width 194 height 41
